Goal: Task Accomplishment & Management: Manage account settings

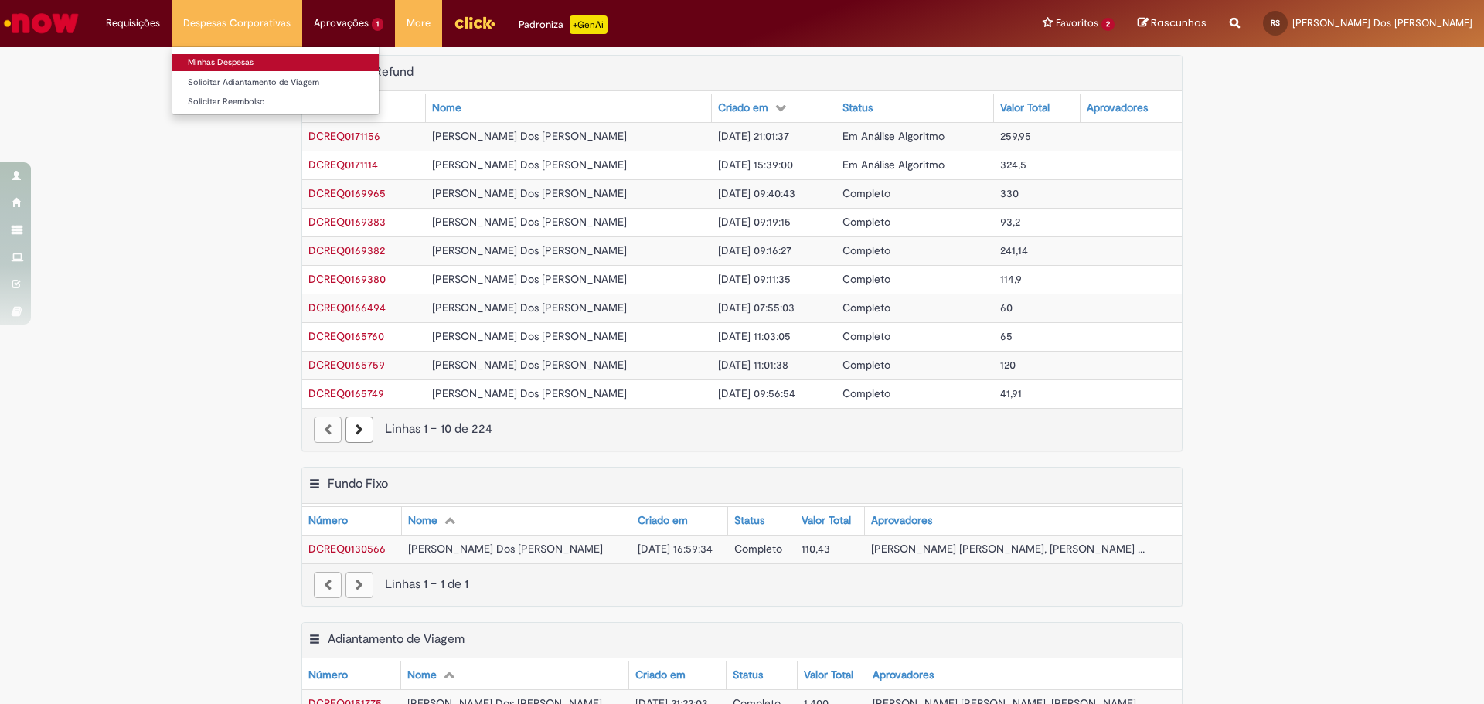
click at [236, 65] on link "Minhas Despesas" at bounding box center [275, 62] width 206 height 17
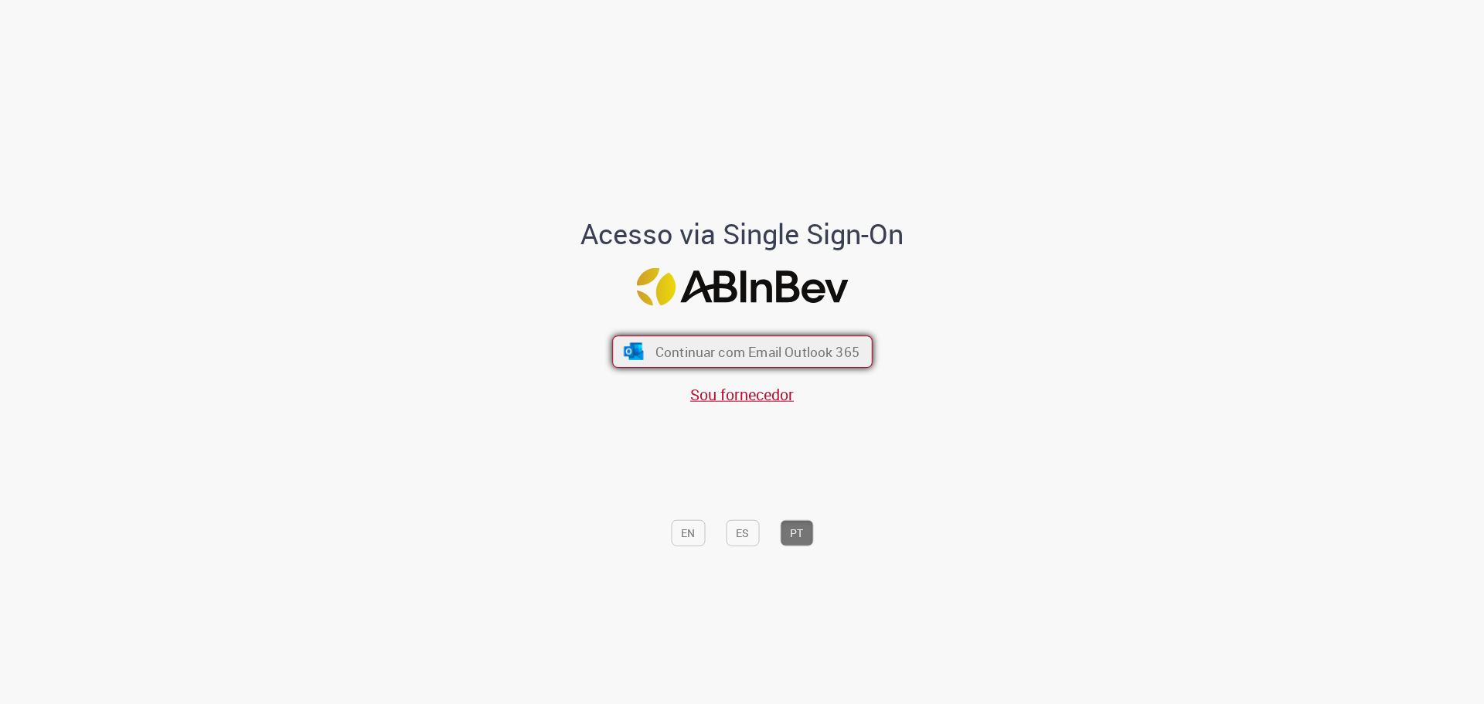
click at [709, 350] on span "Continuar com Email Outlook 365" at bounding box center [757, 351] width 204 height 18
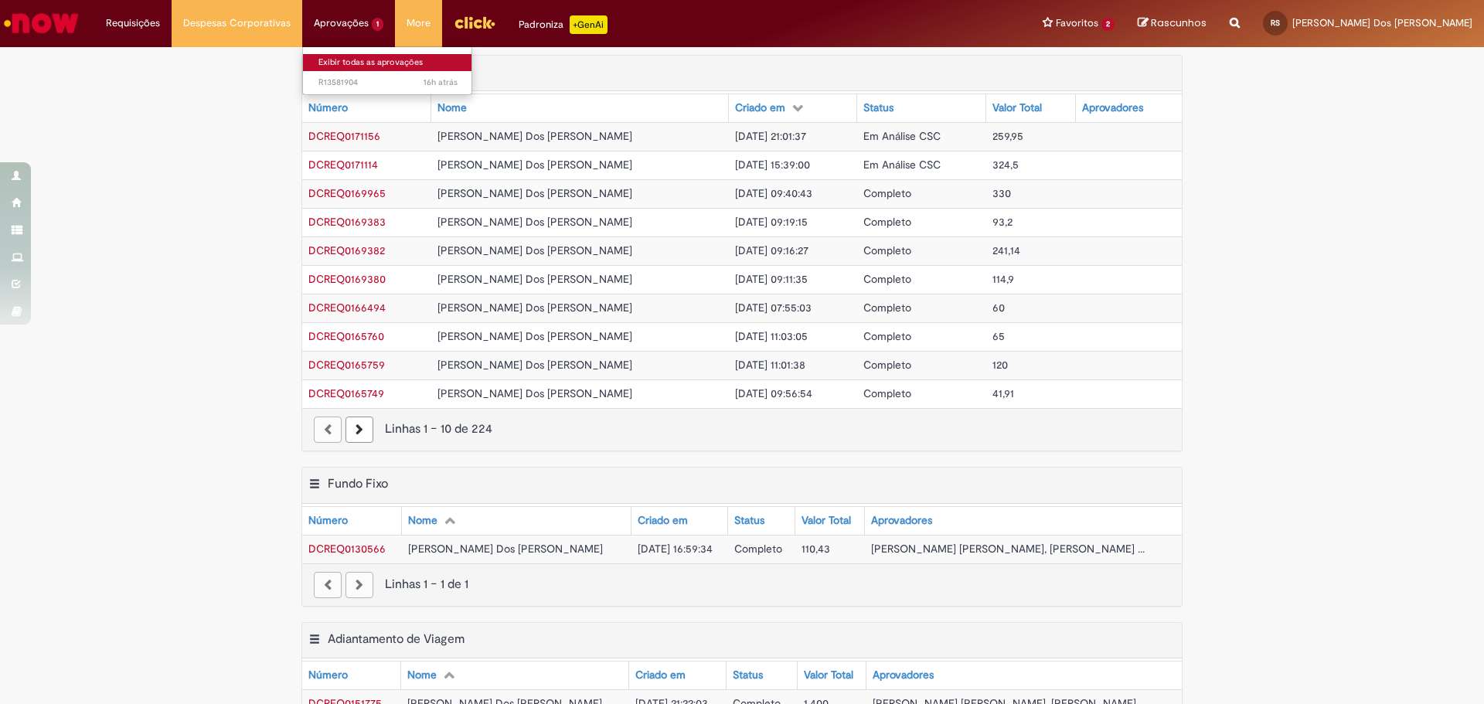
click at [332, 66] on link "Exibir todas as aprovações" at bounding box center [388, 62] width 170 height 17
